Goal: Task Accomplishment & Management: Use online tool/utility

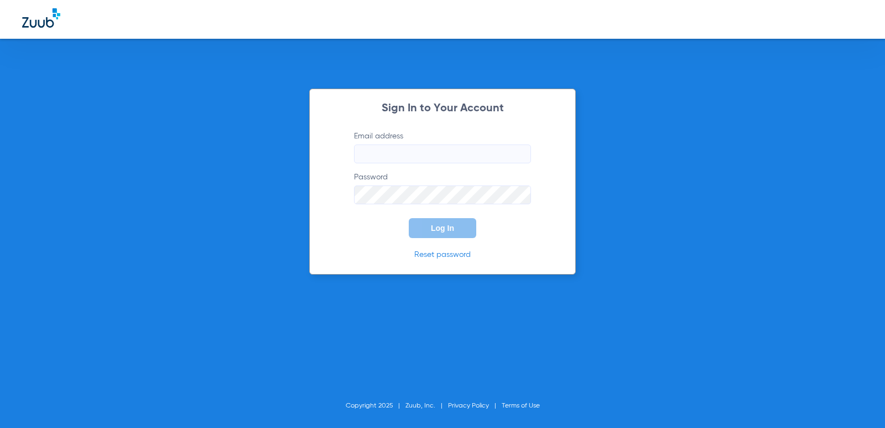
type input "accounts@sayahhhtoday.com"
type input "[EMAIL_ADDRESS][DOMAIN_NAME]"
click at [463, 238] on div "Sign In to Your Account Email address [EMAIL_ADDRESS][DOMAIN_NAME] Password Log…" at bounding box center [442, 182] width 267 height 186
click at [458, 230] on button "Log In" at bounding box center [443, 228] width 68 height 20
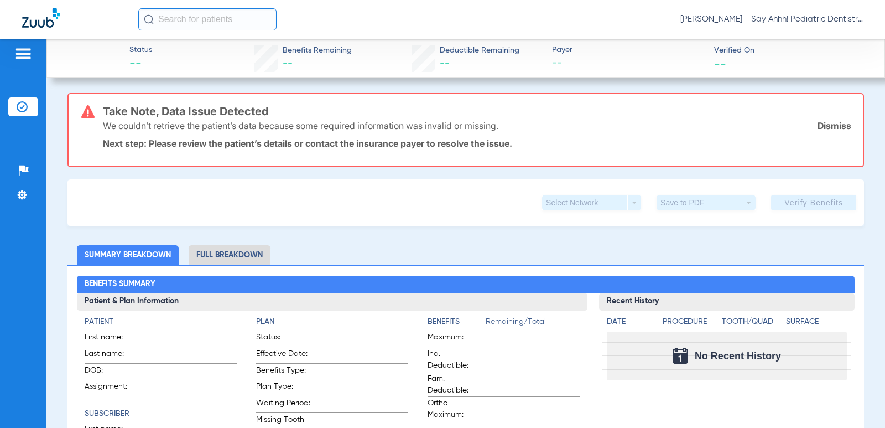
click at [36, 117] on ul "Insurance Verification" at bounding box center [23, 112] width 30 height 30
click at [30, 111] on li "Insurance Verification" at bounding box center [23, 106] width 30 height 19
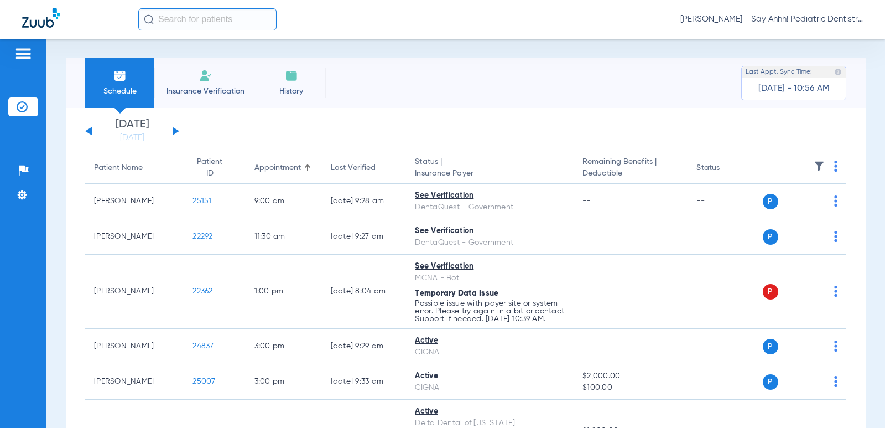
click at [174, 132] on button at bounding box center [176, 131] width 7 height 8
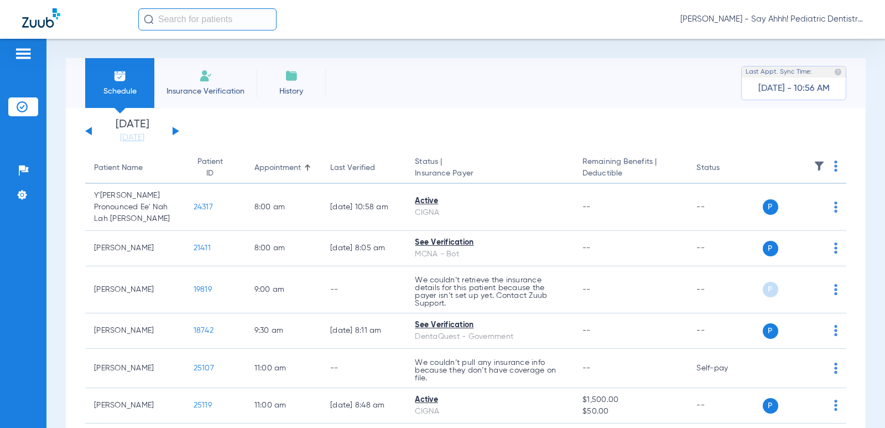
click at [174, 132] on button at bounding box center [176, 131] width 7 height 8
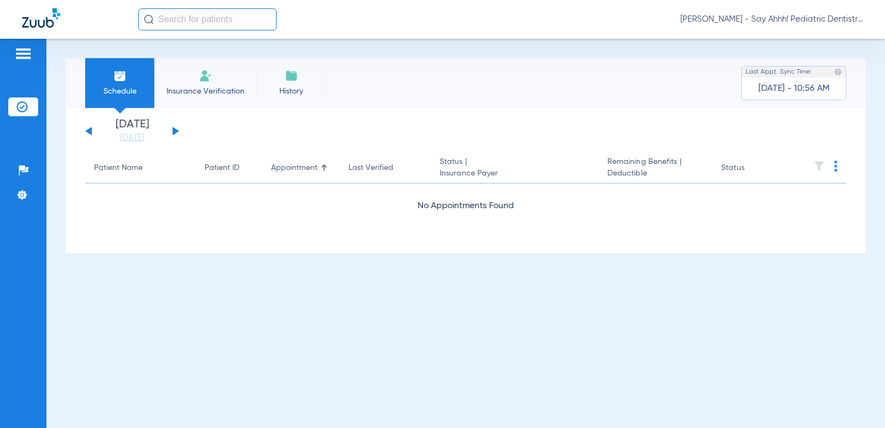
click at [174, 132] on button at bounding box center [176, 131] width 7 height 8
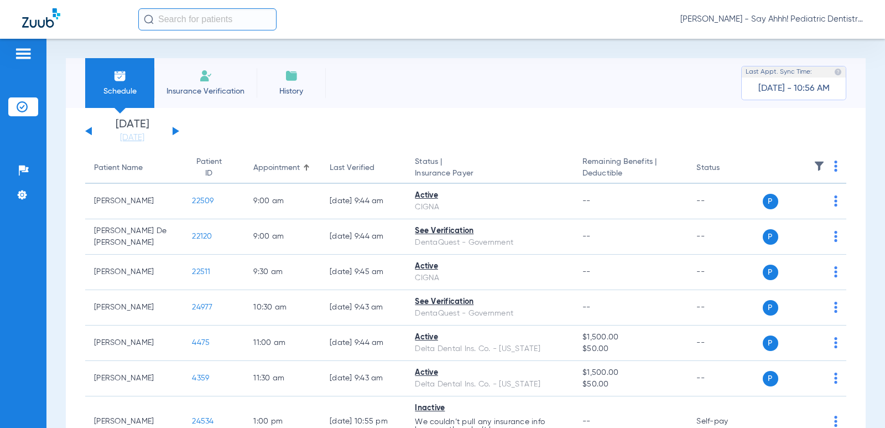
click at [823, 167] on th at bounding box center [805, 168] width 84 height 31
click at [835, 167] on img at bounding box center [836, 165] width 3 height 11
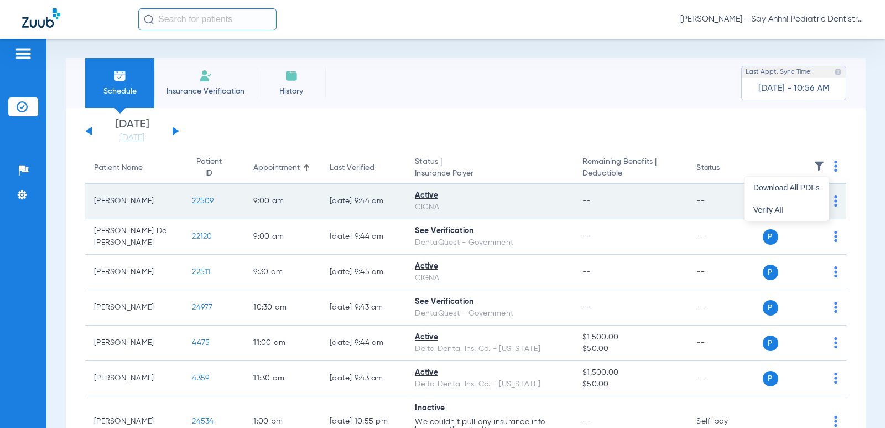
click at [778, 206] on span "Verify All" at bounding box center [787, 210] width 66 height 8
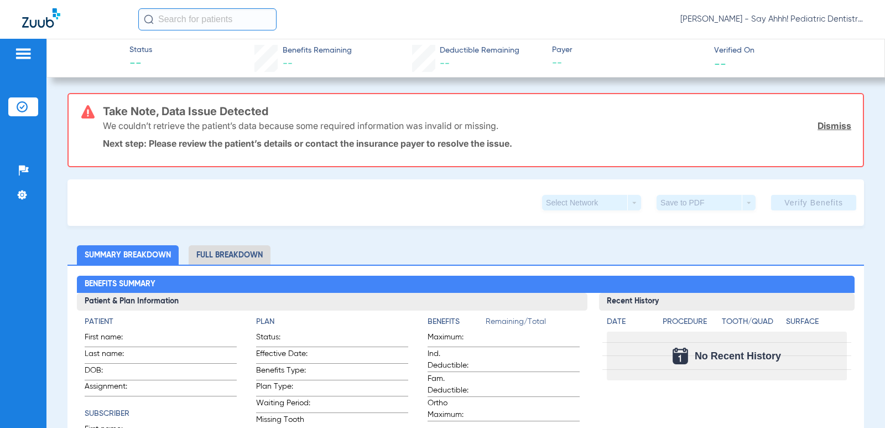
click at [20, 111] on img at bounding box center [22, 106] width 11 height 11
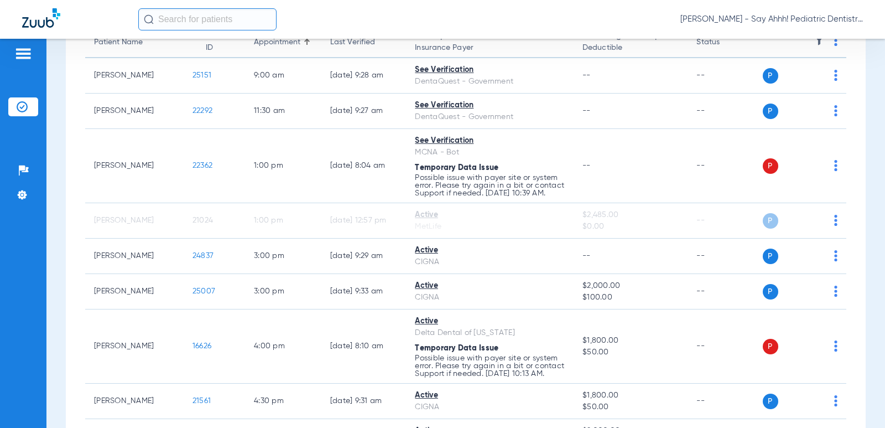
scroll to position [118, 0]
